Goal: Navigation & Orientation: Find specific page/section

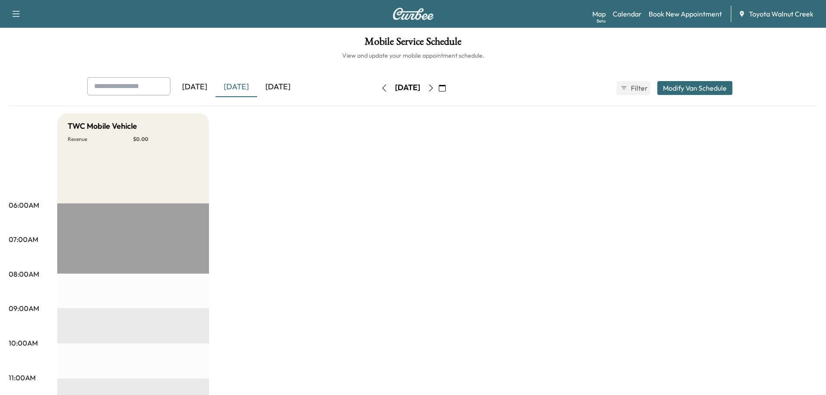
click at [276, 83] on div "[DATE]" at bounding box center [278, 87] width 42 height 20
click at [243, 88] on div "[DATE]" at bounding box center [236, 87] width 42 height 20
click at [212, 88] on div "[DATE]" at bounding box center [195, 87] width 42 height 20
click at [282, 89] on div "[DATE]" at bounding box center [278, 87] width 42 height 20
click at [434, 91] on icon "button" at bounding box center [430, 88] width 7 height 7
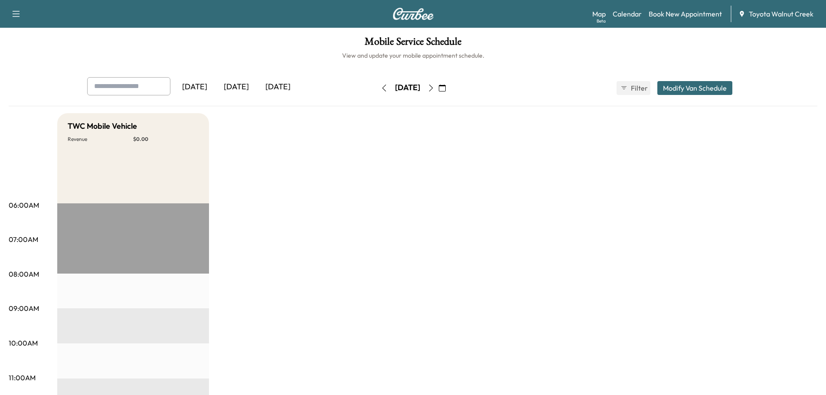
click at [234, 85] on div "[DATE]" at bounding box center [236, 87] width 42 height 20
